Goal: Task Accomplishment & Management: Use online tool/utility

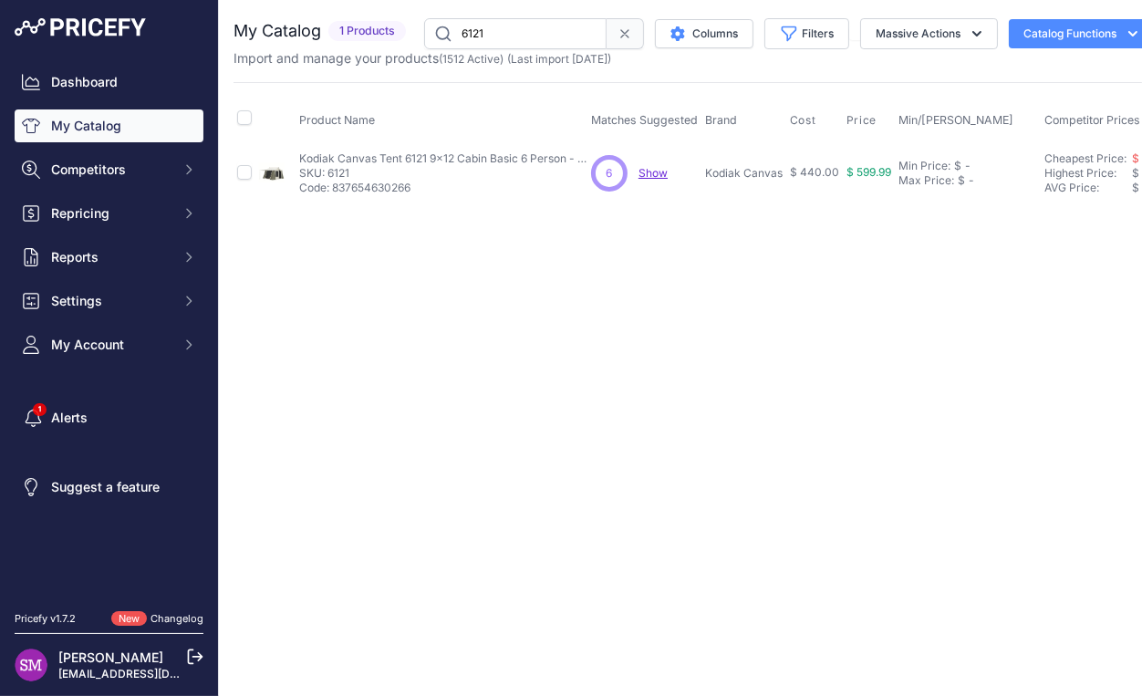
click at [645, 167] on span "Show" at bounding box center [653, 173] width 29 height 14
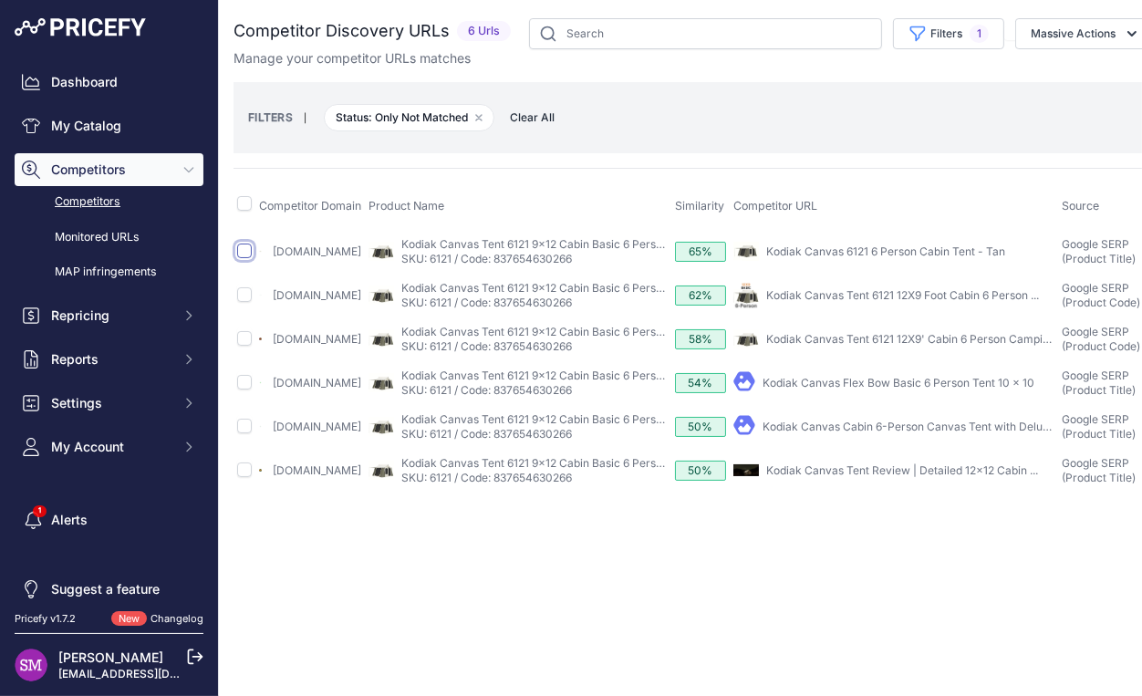
click at [242, 254] on input "checkbox" at bounding box center [244, 251] width 15 height 15
checkbox input "true"
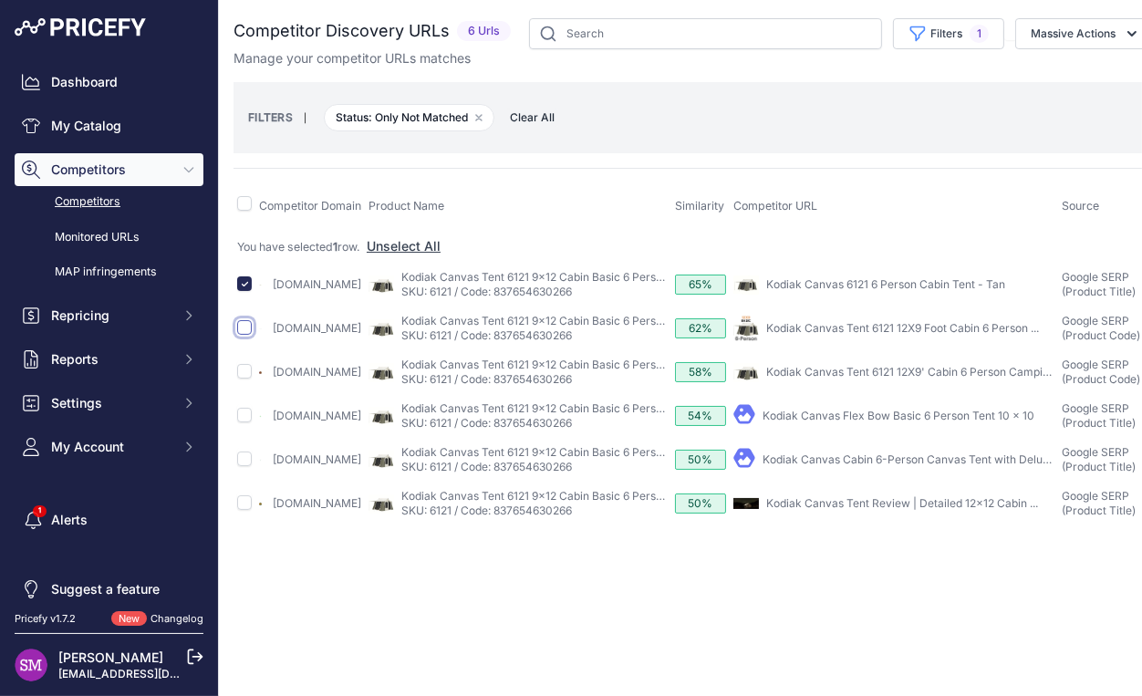
click at [247, 333] on input "checkbox" at bounding box center [244, 327] width 15 height 15
checkbox input "true"
click at [246, 379] on input "checkbox" at bounding box center [244, 371] width 15 height 15
checkbox input "true"
click at [874, 466] on link "Kodiak Canvas Cabin 6-Person Canvas Tent with Deluxe ..." at bounding box center [915, 459] width 304 height 14
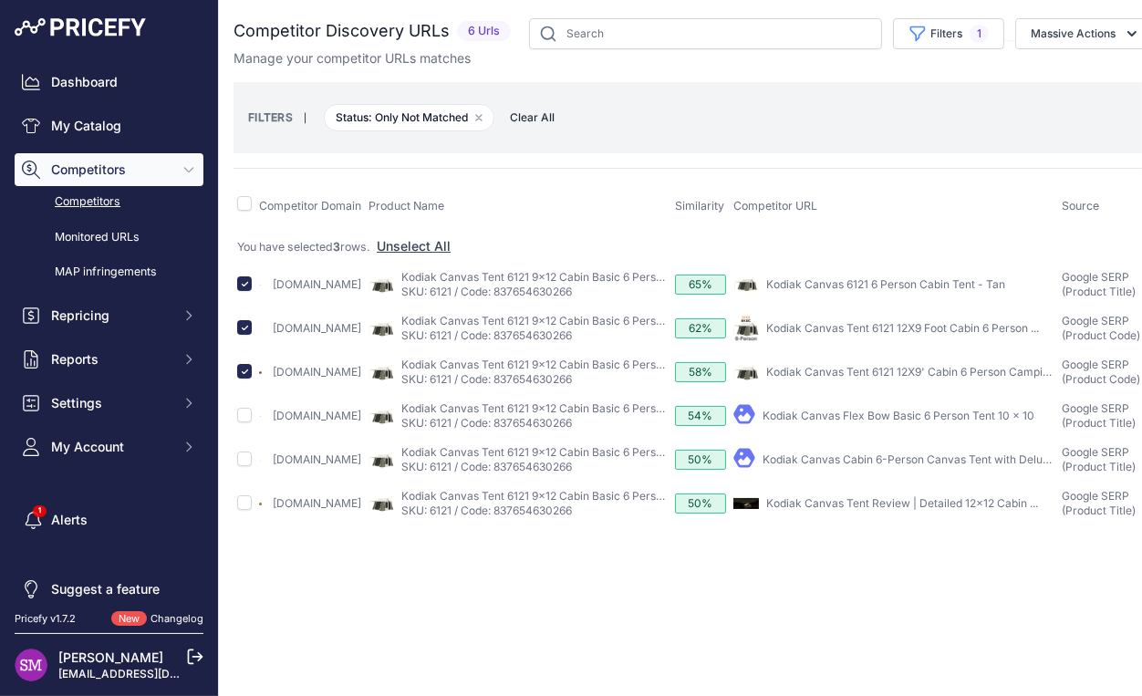
click at [848, 422] on link "Kodiak Canvas Flex Bow Basic 6 Person Tent 10 x 10" at bounding box center [899, 416] width 272 height 14
click at [1087, 26] on button "Massive Actions" at bounding box center [1084, 33] width 138 height 31
click at [1079, 74] on span "Confirm Match" at bounding box center [1066, 76] width 88 height 16
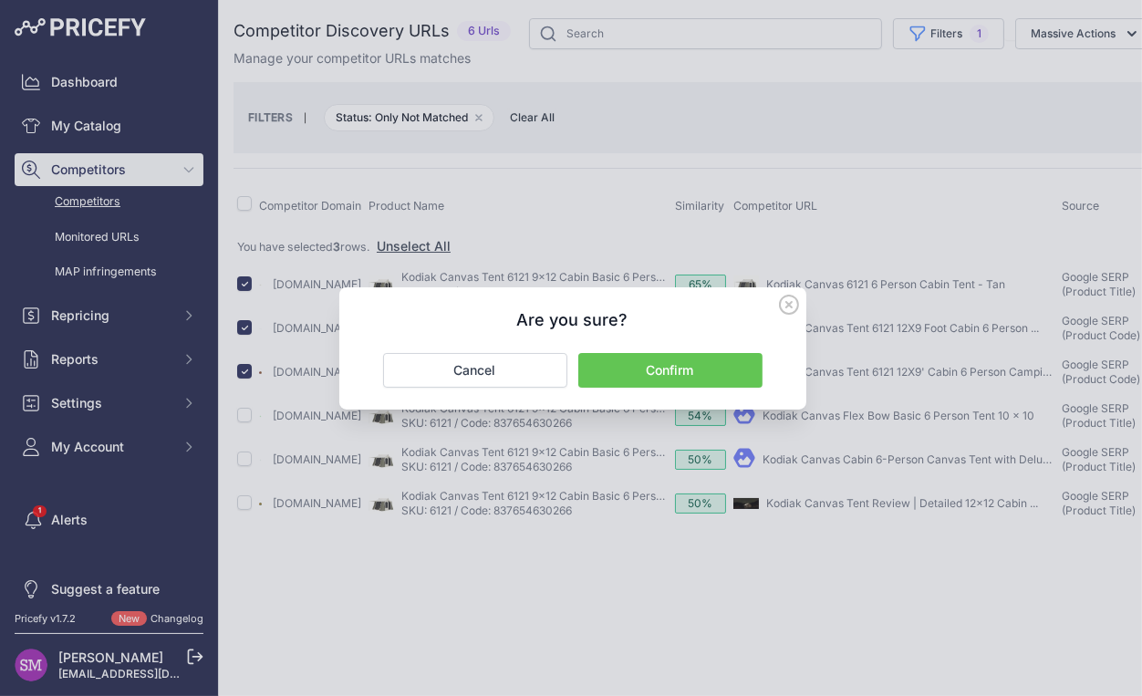
click at [669, 368] on button "Confirm" at bounding box center [670, 370] width 184 height 35
